Goal: Find specific page/section: Find specific page/section

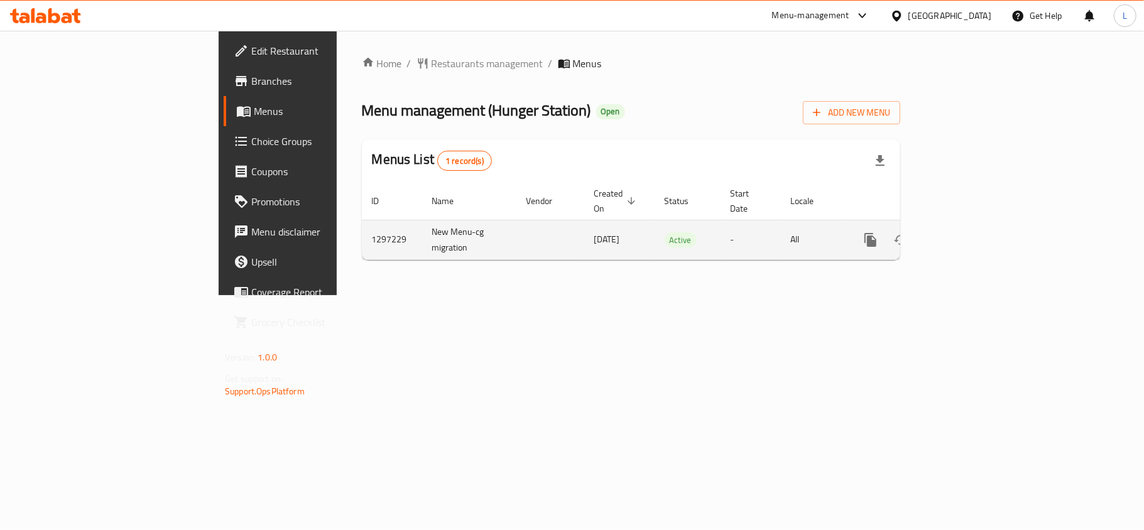
drag, startPoint x: 448, startPoint y: 225, endPoint x: 500, endPoint y: 219, distance: 52.5
click at [584, 220] on td "[DATE]" at bounding box center [619, 240] width 70 height 40
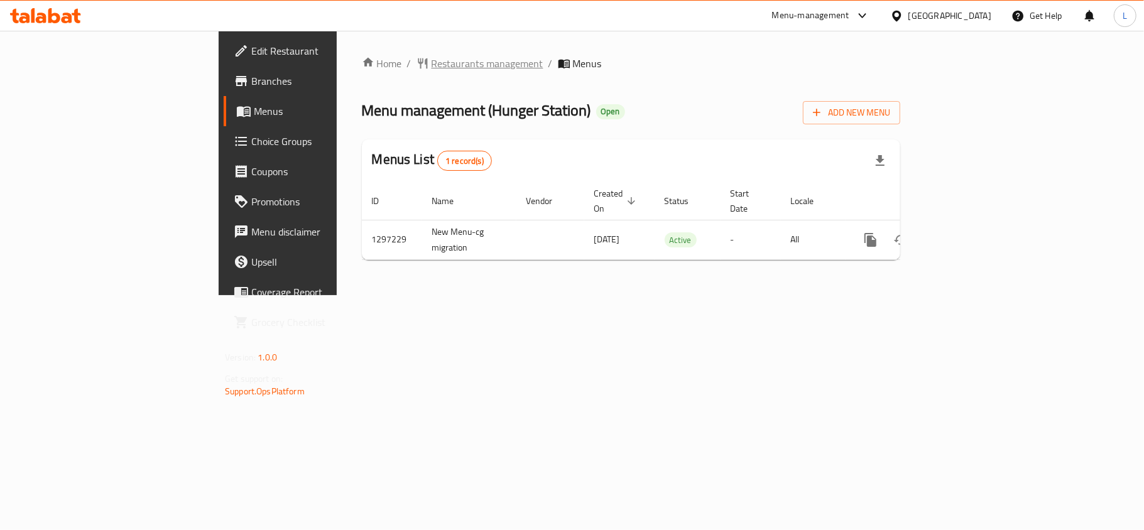
click at [432, 63] on span "Restaurants management" at bounding box center [488, 63] width 112 height 15
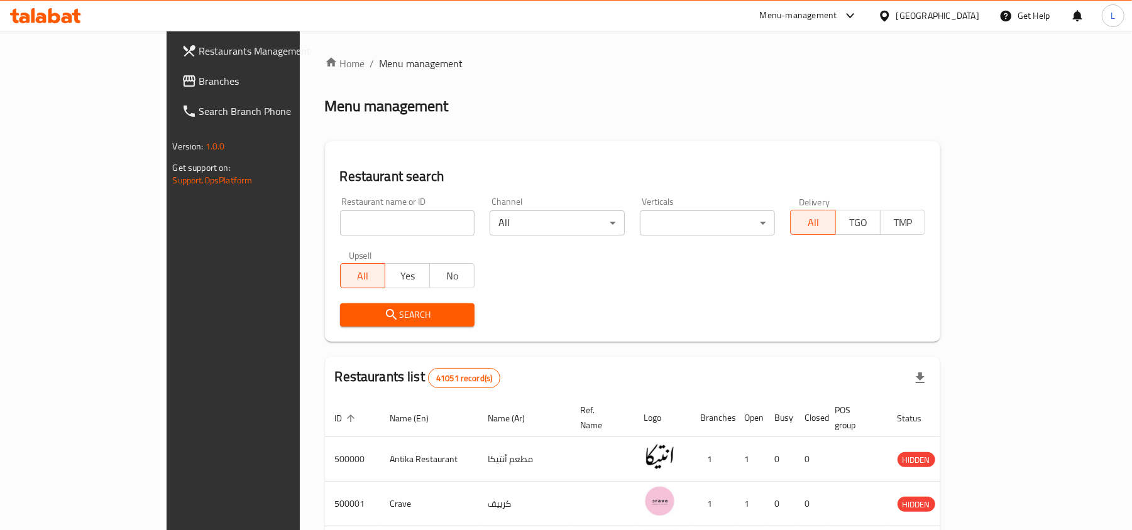
click at [343, 236] on div "Restaurant name or ID Restaurant name or ID" at bounding box center [407, 216] width 150 height 53
click at [340, 227] on input "search" at bounding box center [407, 223] width 135 height 25
paste input "667452-"
click at [340, 224] on input "667452-" at bounding box center [407, 223] width 135 height 25
type input "667452"
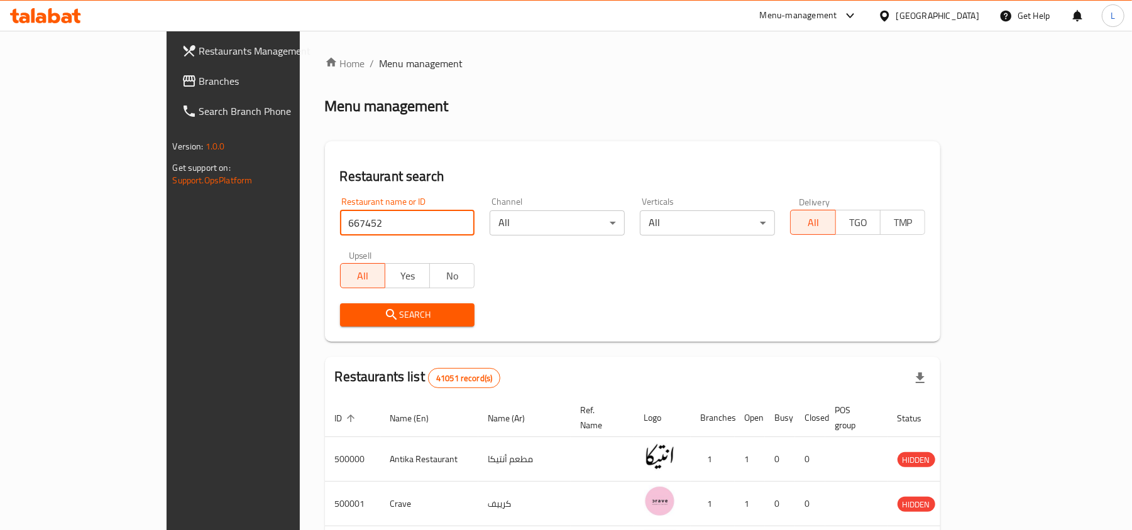
click at [350, 307] on span "Search" at bounding box center [407, 315] width 115 height 16
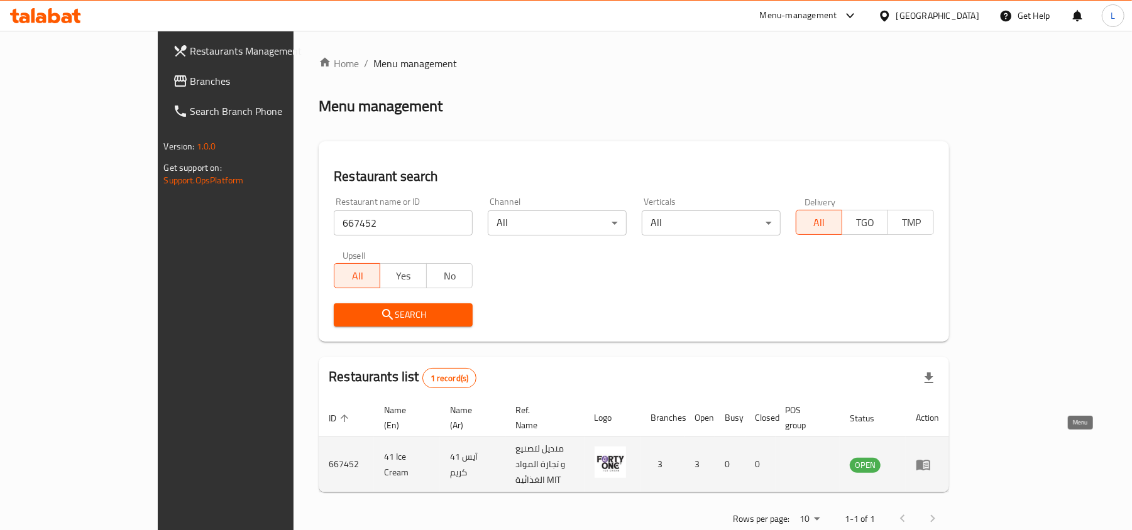
click at [931, 457] on icon "enhanced table" at bounding box center [923, 464] width 15 height 15
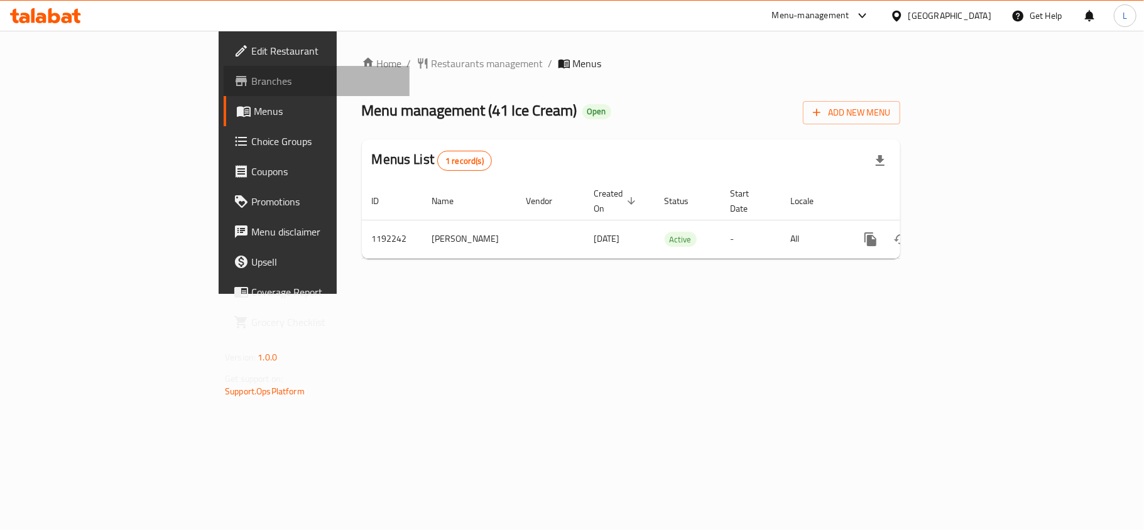
click at [251, 79] on span "Branches" at bounding box center [325, 81] width 148 height 15
